Goal: Information Seeking & Learning: Find contact information

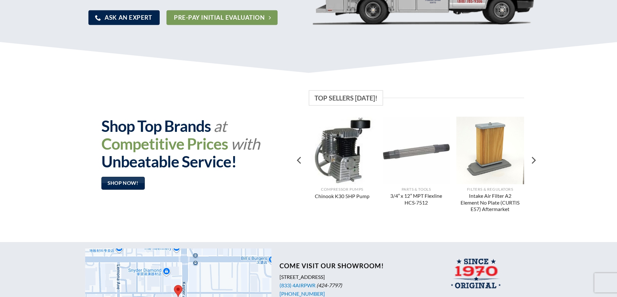
scroll to position [511, 0]
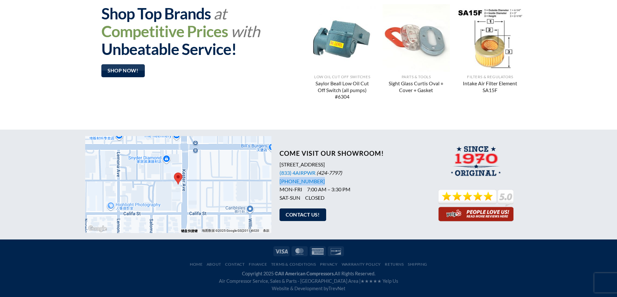
drag, startPoint x: 323, startPoint y: 181, endPoint x: 276, endPoint y: 182, distance: 46.6
click at [276, 182] on div "Come Visit Our Showroom! [STREET_ADDRESS] (833) 4AIRPWR (424-7797) [PHONE_NUMBE…" at bounding box center [345, 185] width 149 height 84
copy link "[PHONE_NUMBER]"
click at [333, 180] on p "[STREET_ADDRESS] (833) 4AIRPWR (424-7797) [PHONE_NUMBER] MON-FRI 7:00 AM – 3:30…" at bounding box center [349, 181] width 141 height 41
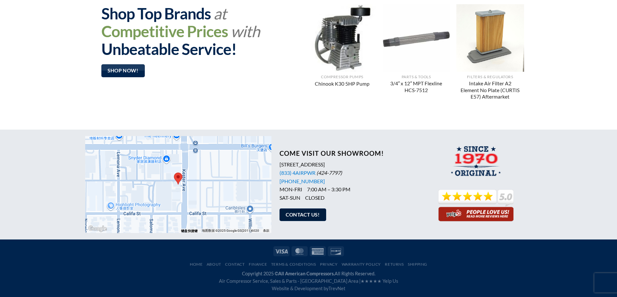
click at [309, 216] on span "Contact Us!" at bounding box center [302, 215] width 34 height 8
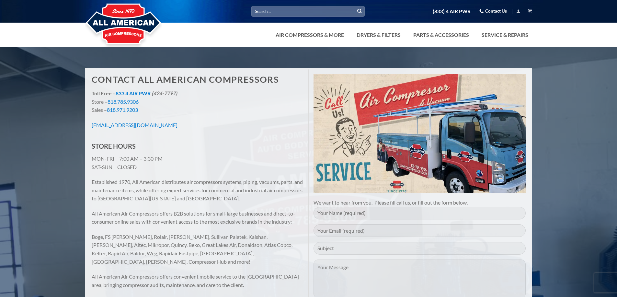
drag, startPoint x: 84, startPoint y: 126, endPoint x: 225, endPoint y: 122, distance: 141.2
click at [224, 122] on div "Contact All American Compressors Toll Free – 833 4 AIR PWR (424-7797) Store – 8…" at bounding box center [308, 285] width 617 height 457
copy link "info@allamericancompressors.com"
click at [187, 116] on div "Contact All American Compressors Toll Free – 833 4 AIR PWR (424-7797) Store – 8…" at bounding box center [198, 185] width 222 height 231
drag, startPoint x: 108, startPoint y: 102, endPoint x: 161, endPoint y: 101, distance: 53.1
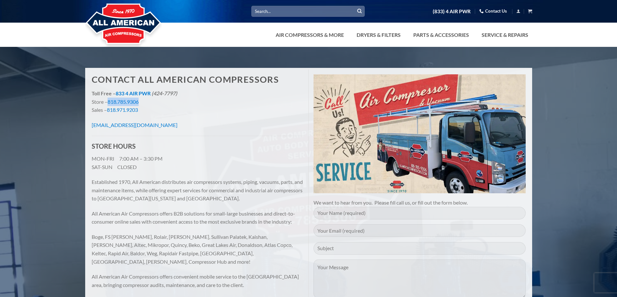
click at [161, 101] on p "Toll Free – 833 4 AIR PWR (424-7797) Store – 818.785.9306 Sales – 818.971.9203" at bounding box center [198, 101] width 212 height 25
drag, startPoint x: 0, startPoint y: 120, endPoint x: 571, endPoint y: 56, distance: 574.4
drag, startPoint x: 571, startPoint y: 56, endPoint x: 563, endPoint y: 6, distance: 50.4
drag, startPoint x: 107, startPoint y: 109, endPoint x: 159, endPoint y: 112, distance: 51.5
click at [159, 112] on p "Toll Free – 833 4 AIR PWR (424-7797) Store – 818.785.9306 Sales – 818.971.9203" at bounding box center [198, 101] width 212 height 25
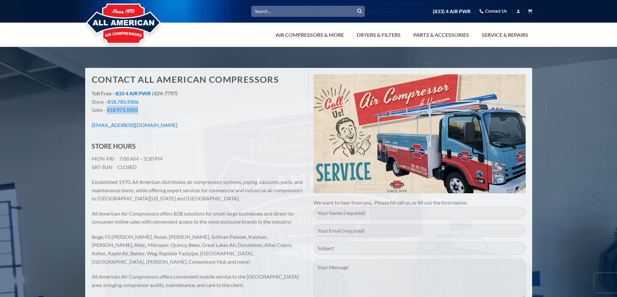
copy p "818.971.9203"
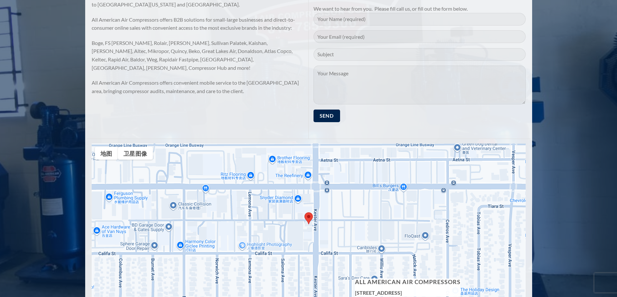
scroll to position [284, 0]
